Goal: Task Accomplishment & Management: Use online tool/utility

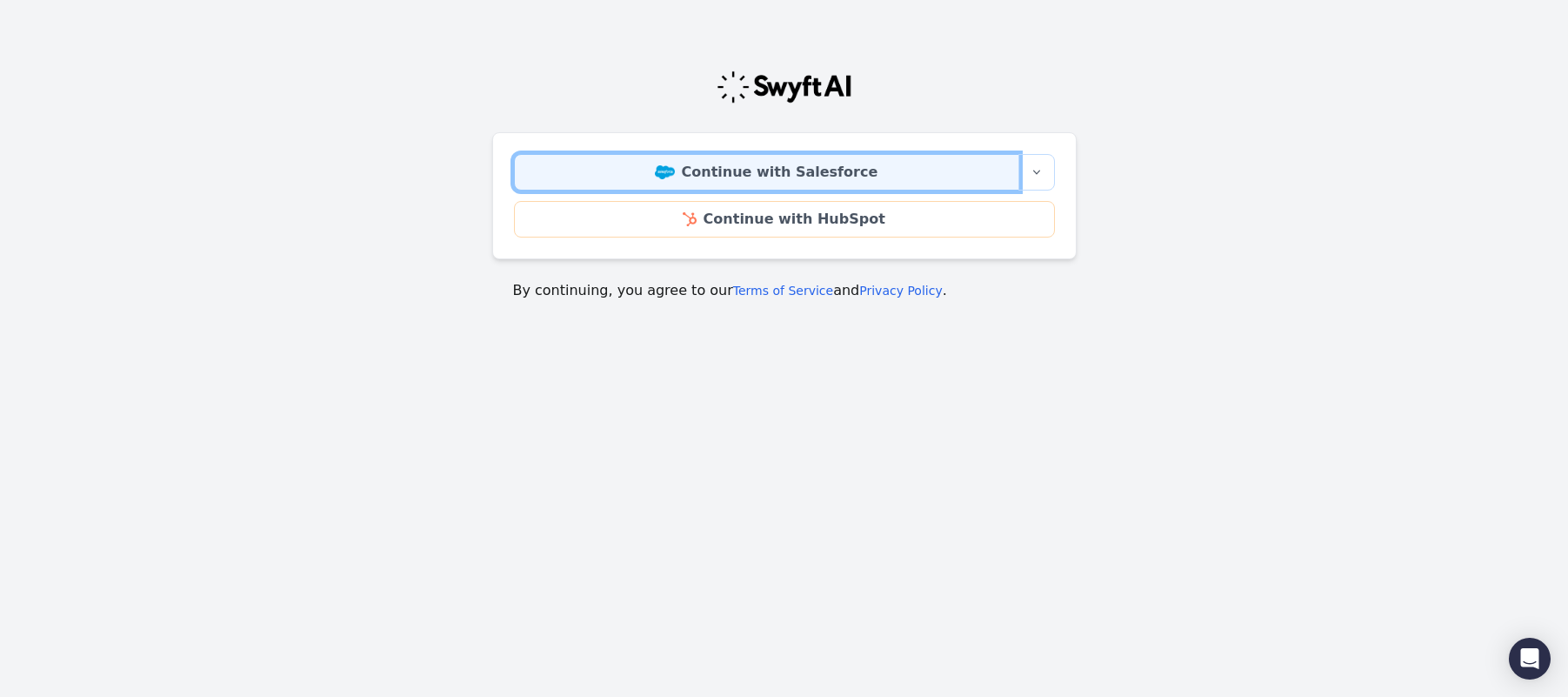
click at [773, 181] on link "Continue with Salesforce" at bounding box center [767, 172] width 505 height 37
click at [782, 184] on link "Continue with Salesforce" at bounding box center [767, 172] width 505 height 37
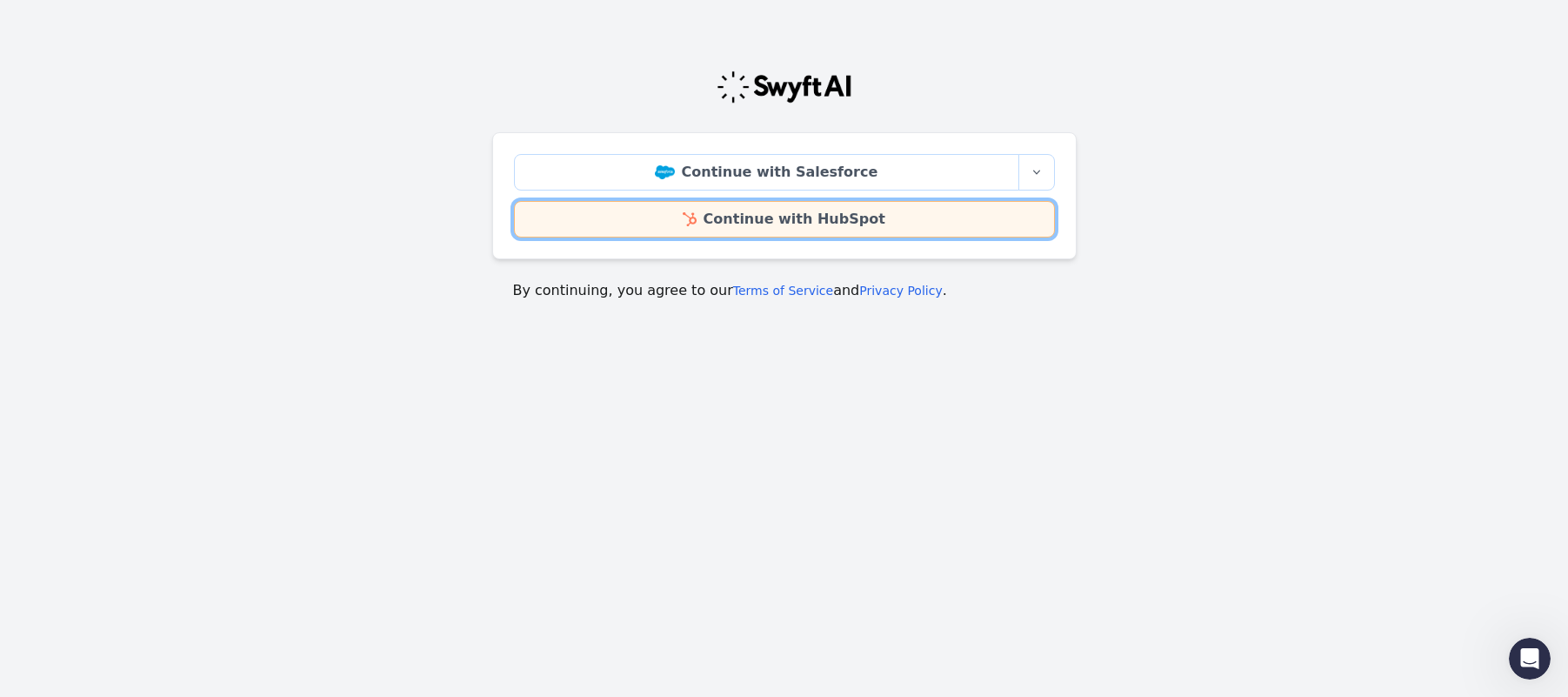
click at [767, 222] on link "Continue with HubSpot" at bounding box center [784, 219] width 541 height 37
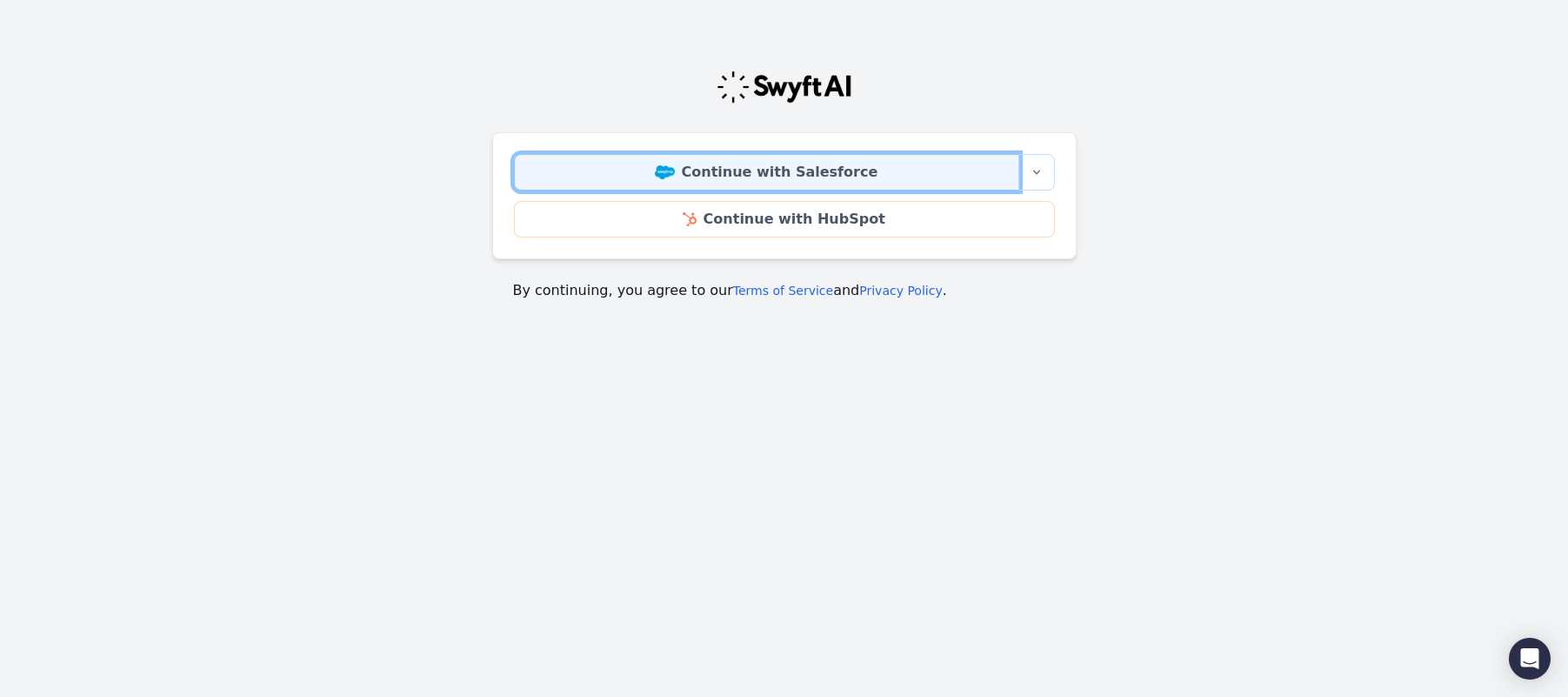
click at [763, 179] on link "Continue with Salesforce" at bounding box center [767, 172] width 505 height 37
click at [721, 175] on link "Continue with Salesforce" at bounding box center [767, 172] width 505 height 37
